Goal: Check status: Check status

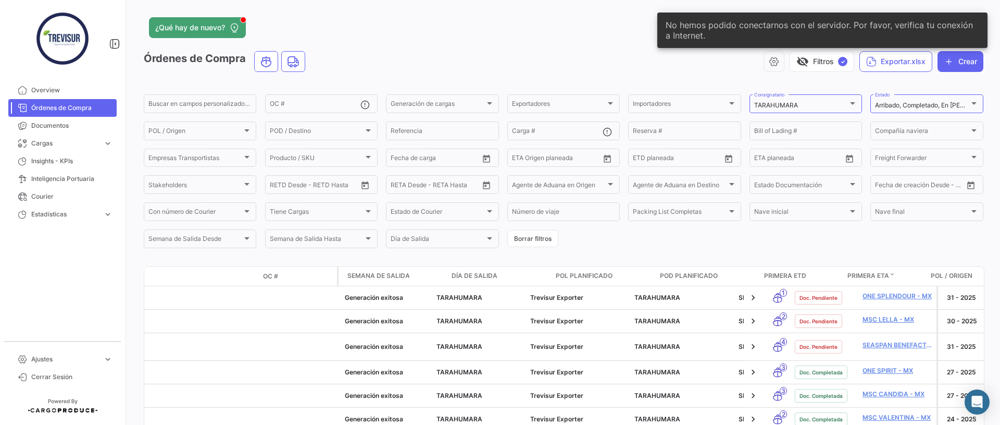
scroll to position [0, 600]
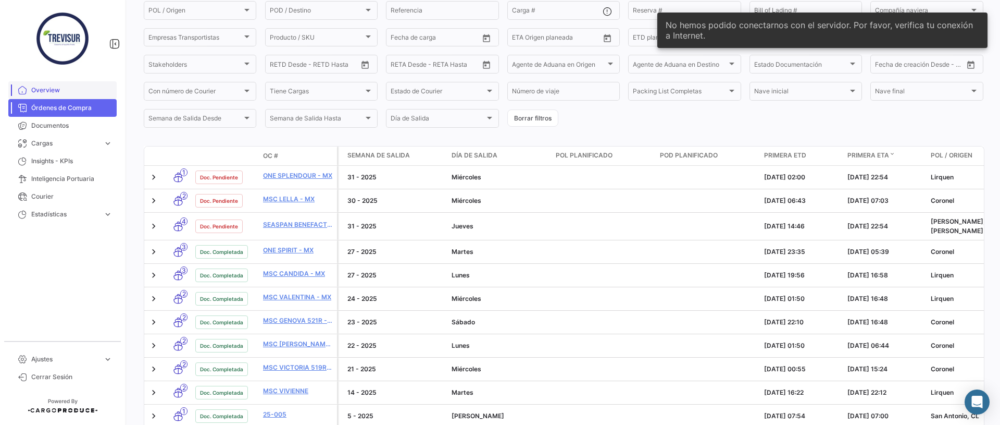
click at [55, 91] on span "Overview" at bounding box center [71, 89] width 81 height 9
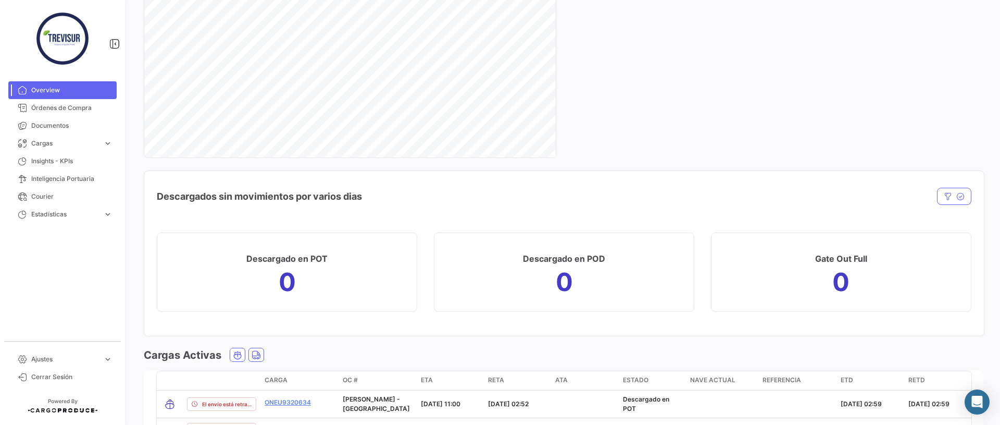
scroll to position [1324, 0]
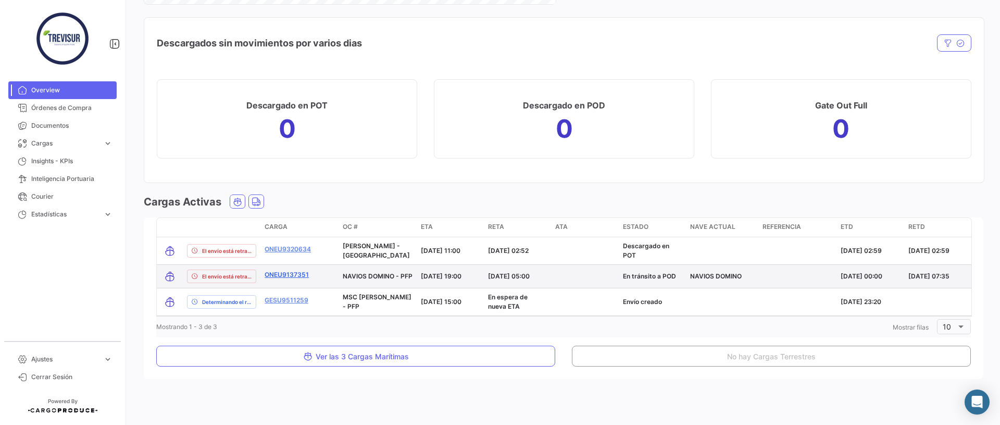
click at [284, 276] on link "ONEU9137351" at bounding box center [287, 274] width 44 height 9
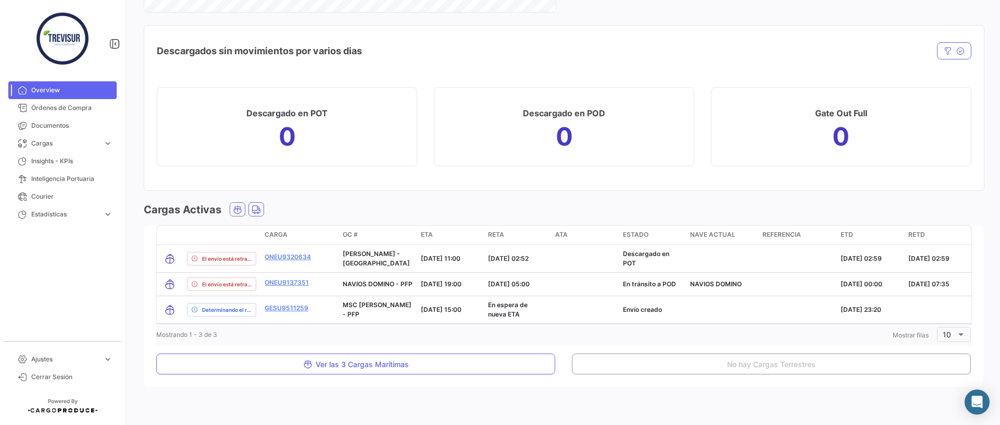
scroll to position [1324, 0]
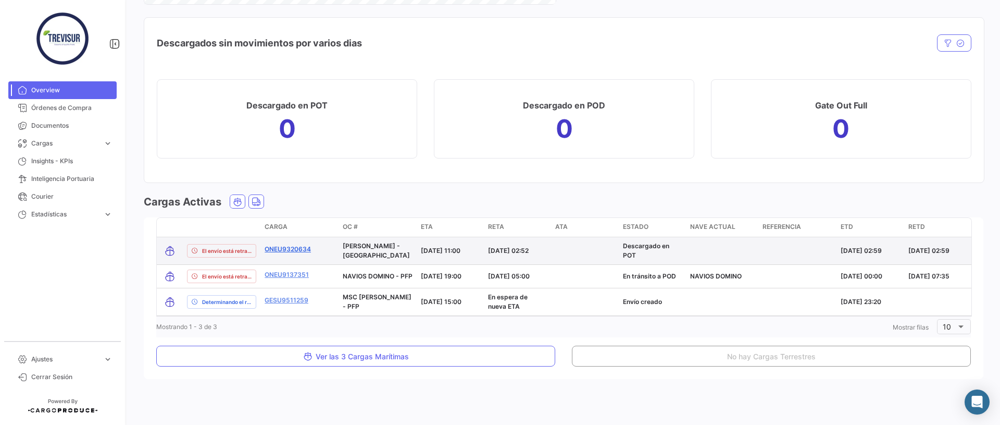
click at [287, 249] on link "ONEU9320634" at bounding box center [288, 248] width 46 height 9
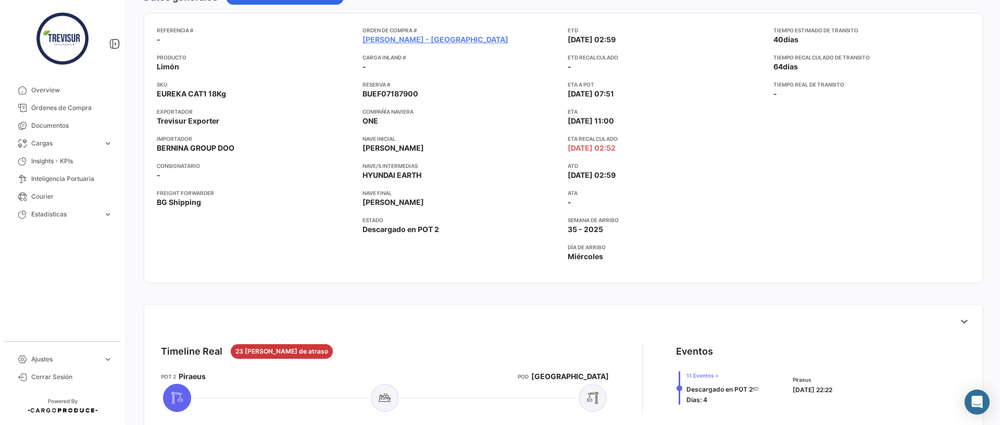
scroll to position [136, 0]
drag, startPoint x: 570, startPoint y: 119, endPoint x: 678, endPoint y: 121, distance: 108.4
click at [678, 121] on app-card-info-label "ETA [DATE] 11:00" at bounding box center [666, 117] width 197 height 19
